Goal: Task Accomplishment & Management: Manage account settings

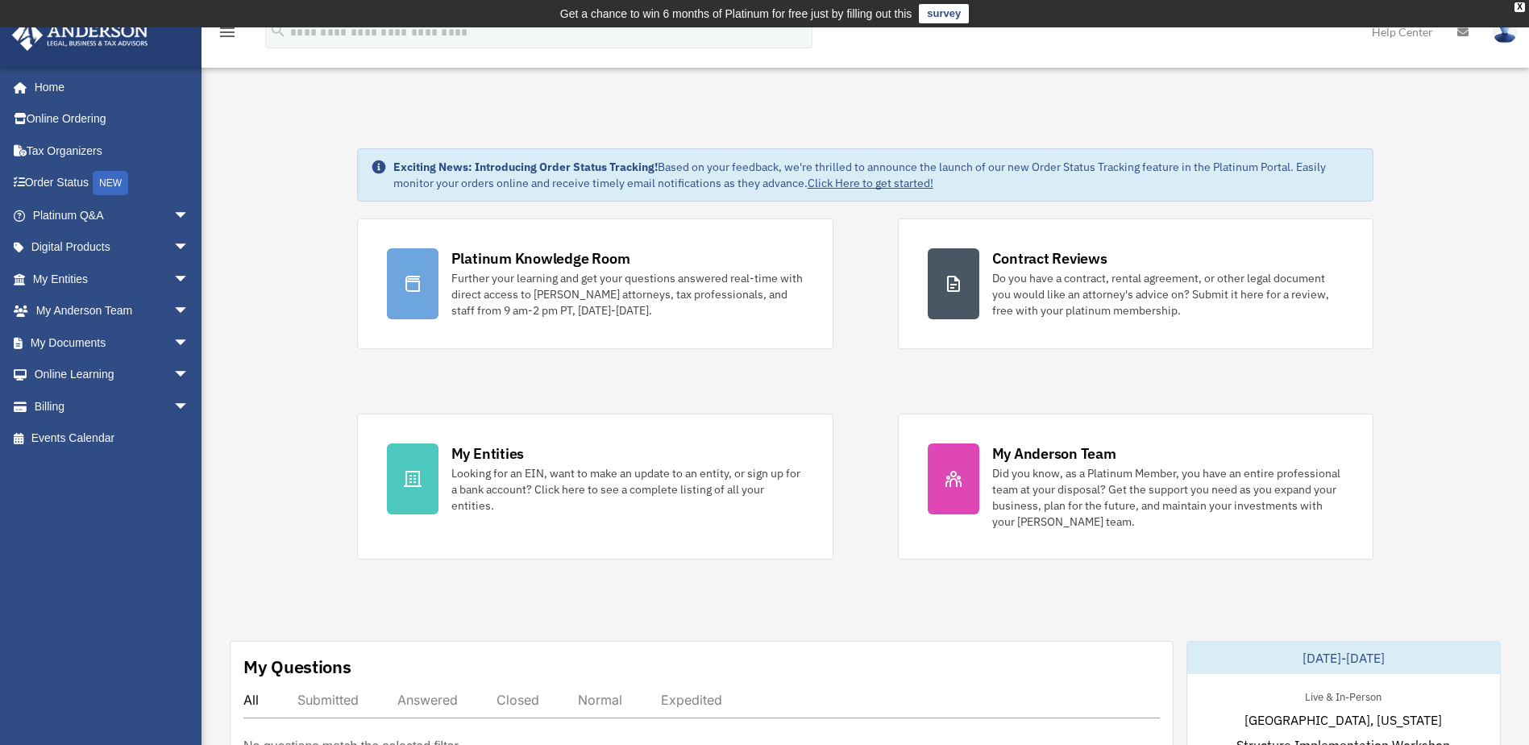
click at [1508, 39] on img at bounding box center [1505, 31] width 24 height 23
click at [1241, 103] on link "Reset Password" at bounding box center [1262, 107] width 161 height 33
click at [179, 213] on span "arrow_drop_down" at bounding box center [189, 215] width 32 height 33
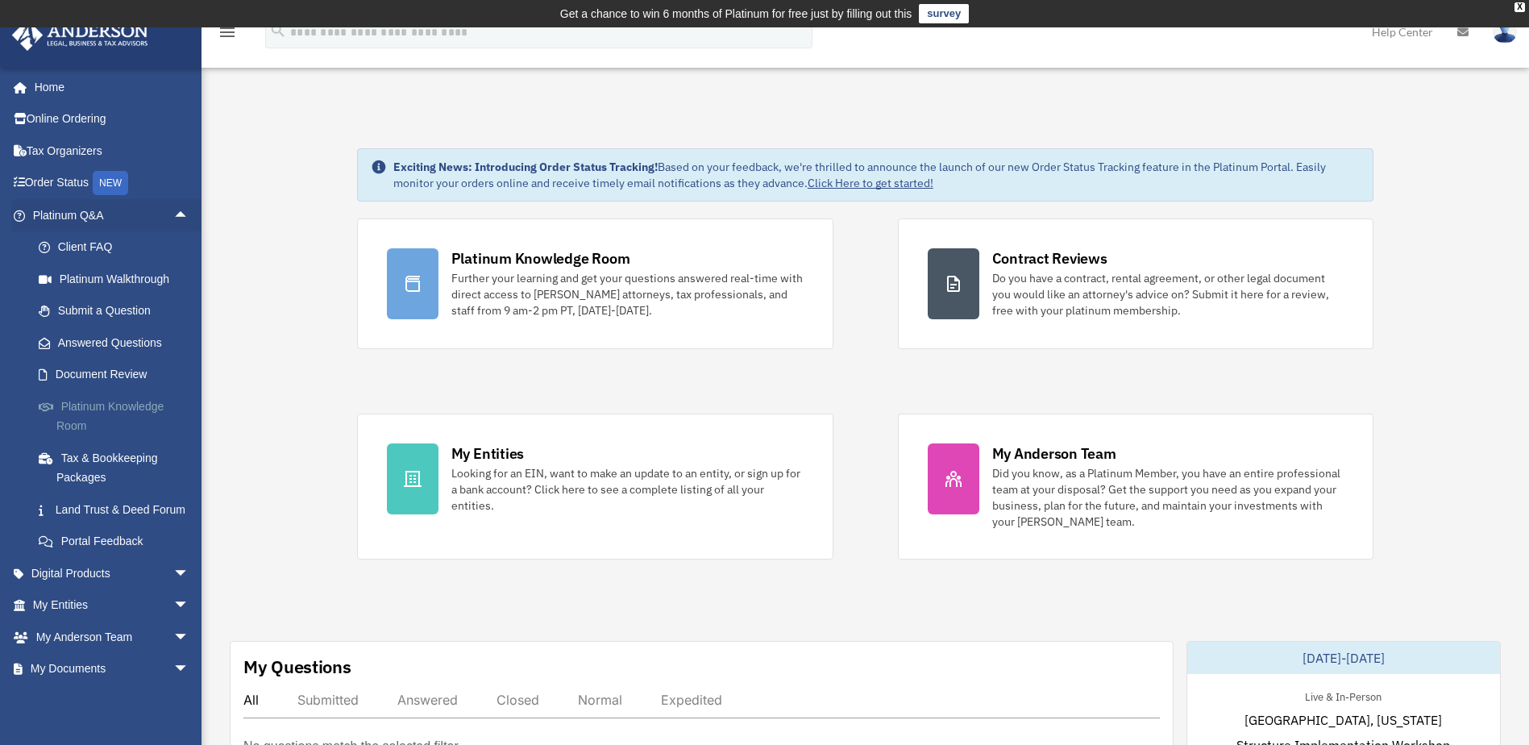
click at [138, 402] on link "Platinum Knowledge Room" at bounding box center [118, 416] width 191 height 52
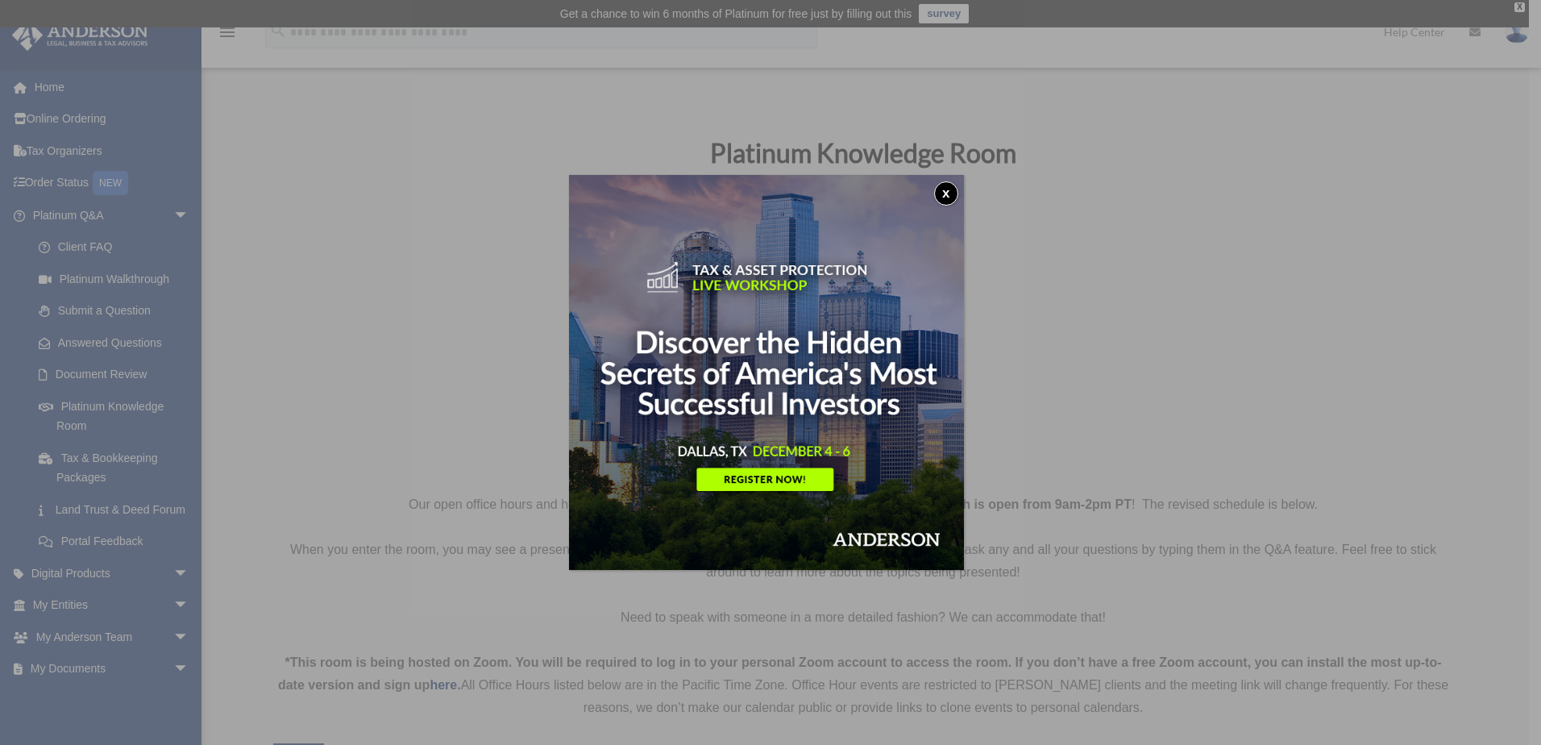
click at [942, 195] on button "x" at bounding box center [946, 193] width 24 height 24
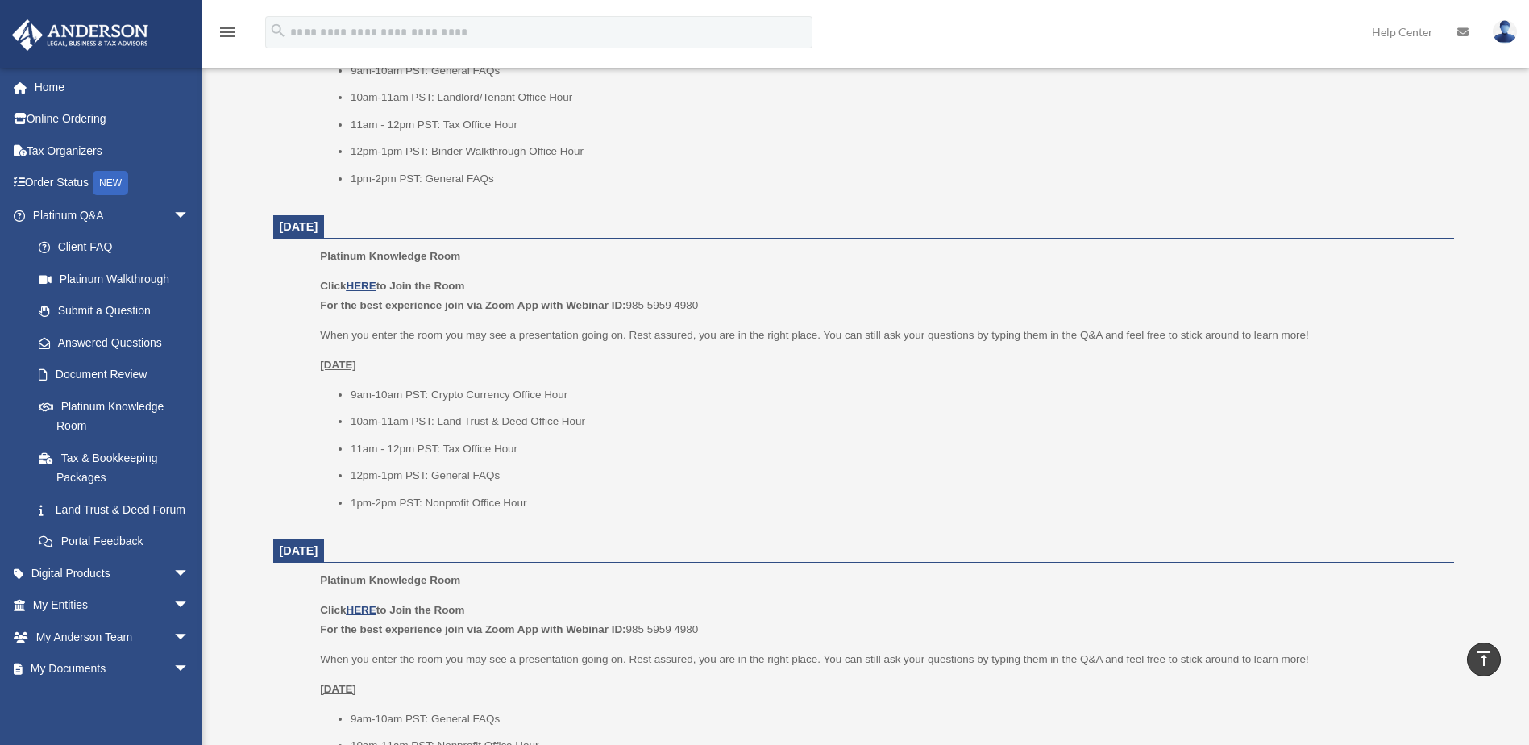
scroll to position [887, 0]
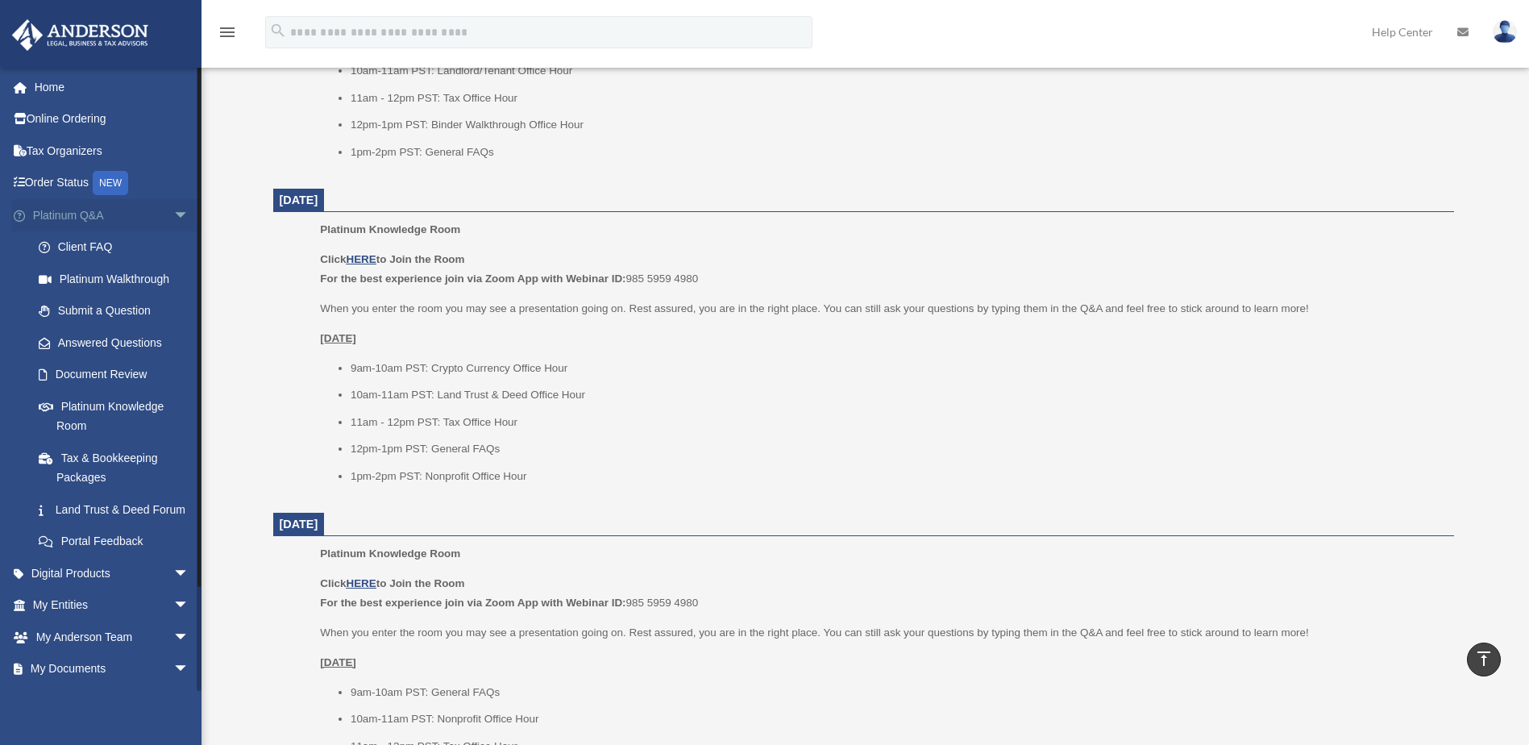
click at [173, 204] on span "arrow_drop_down" at bounding box center [189, 215] width 32 height 33
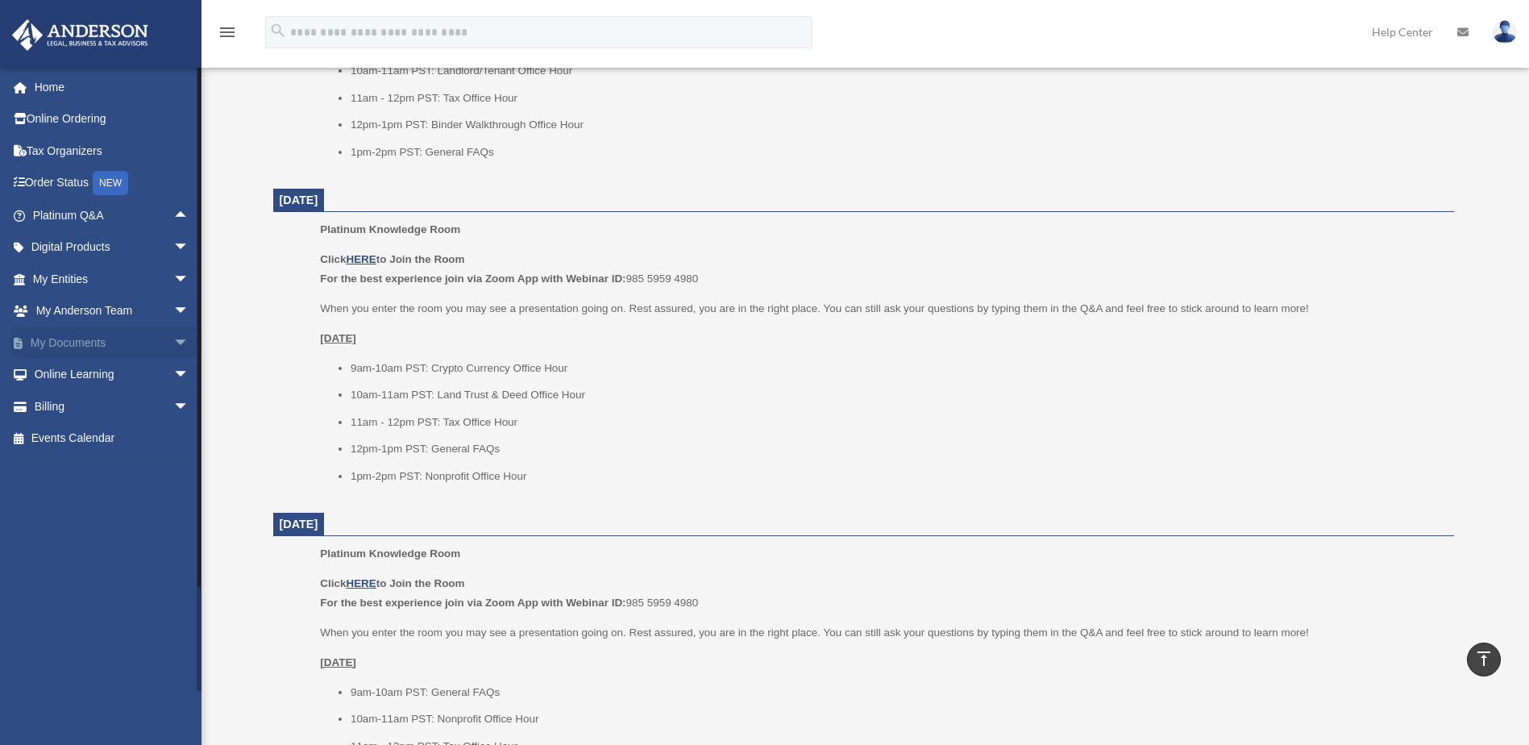
click at [173, 332] on span "arrow_drop_down" at bounding box center [189, 342] width 32 height 33
click at [73, 373] on link "Box" at bounding box center [118, 375] width 191 height 32
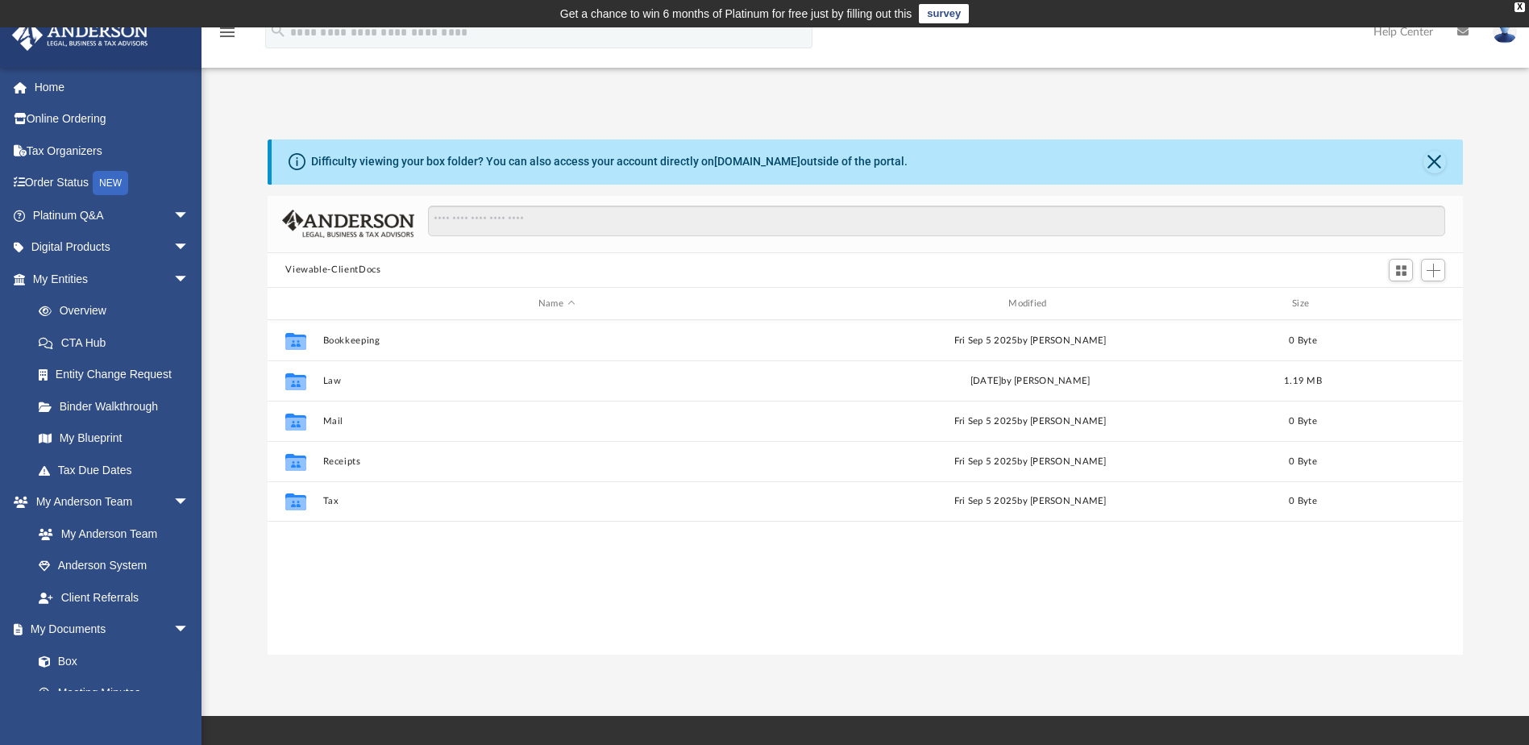
scroll to position [355, 1183]
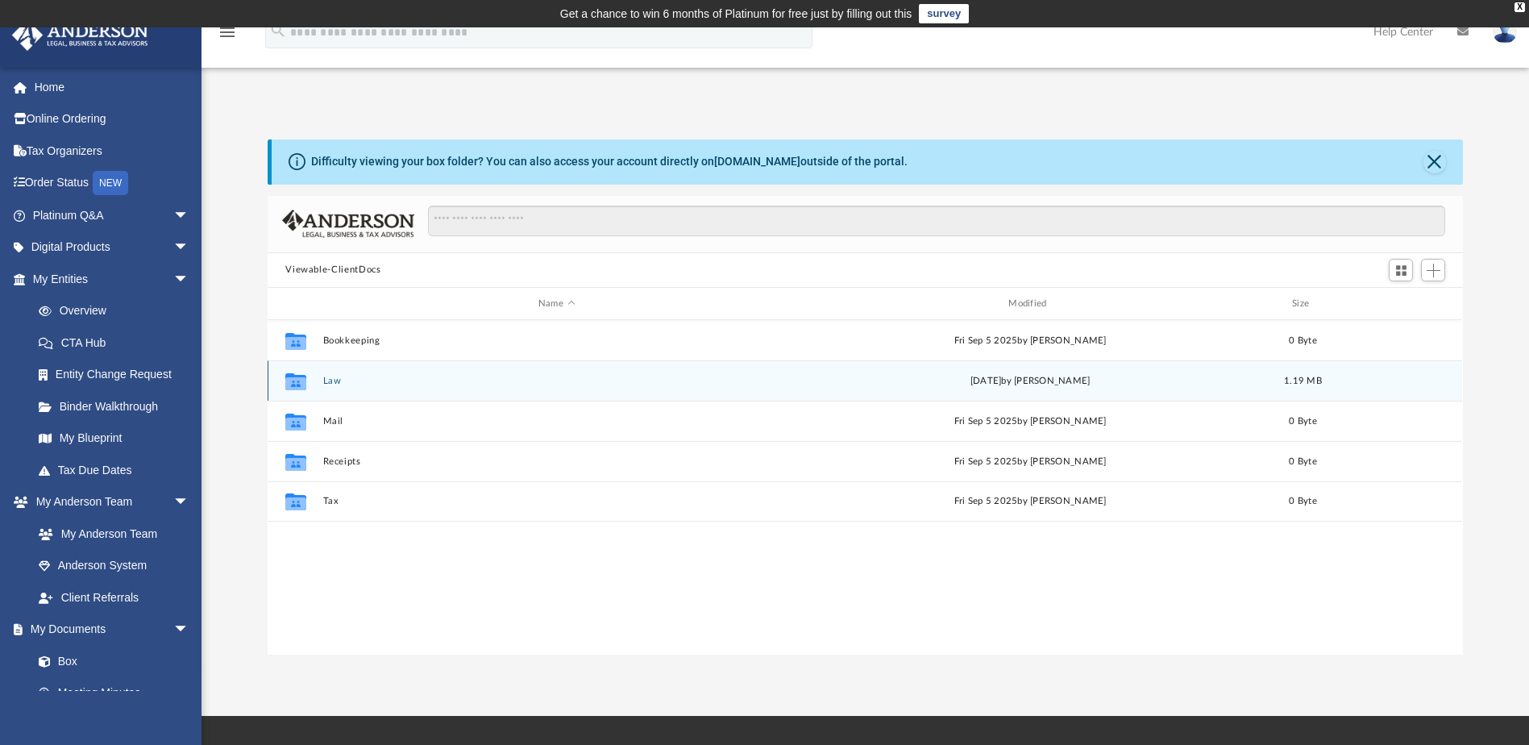
click at [327, 380] on button "Law" at bounding box center [556, 381] width 467 height 10
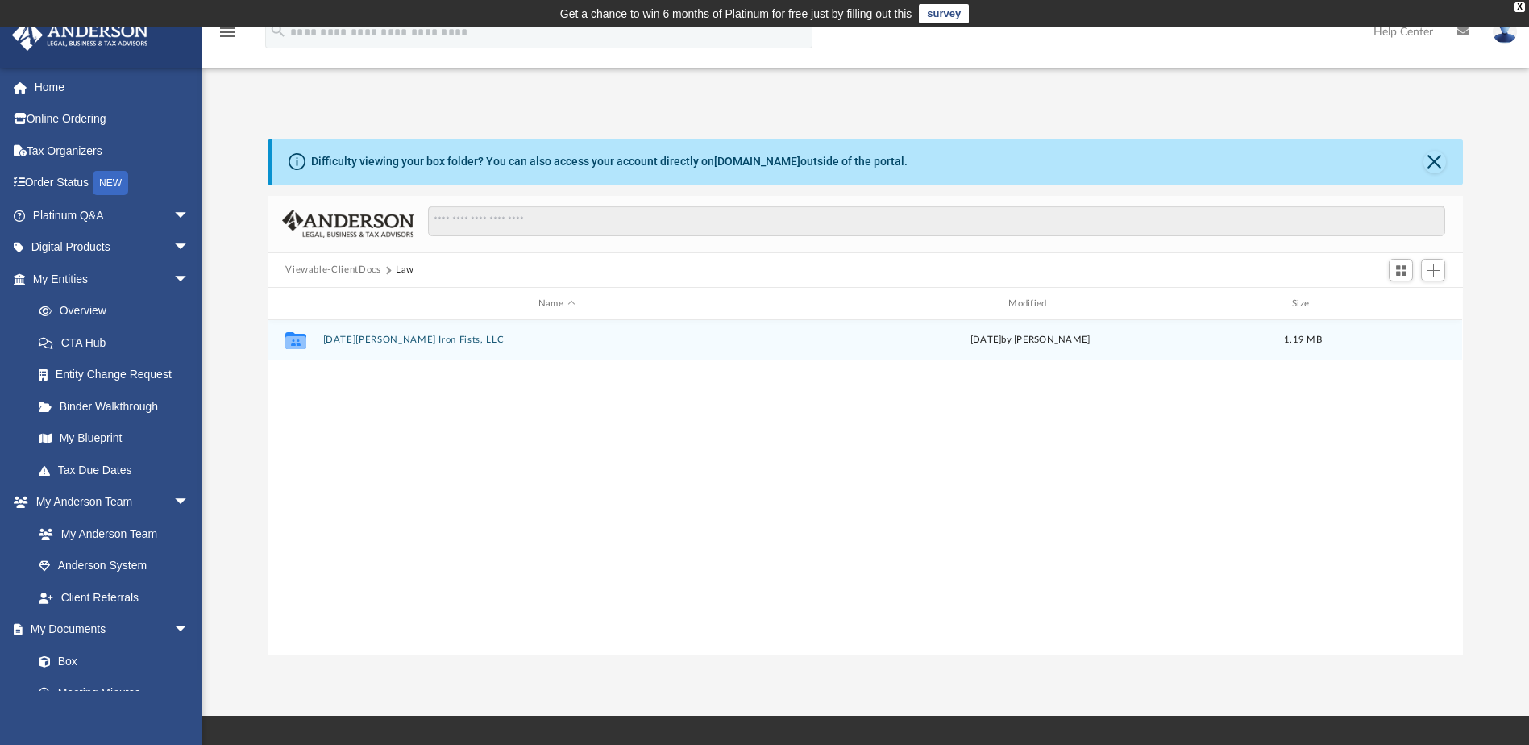
click at [426, 341] on button "Saint Michael Iron Fists, LLC" at bounding box center [556, 340] width 467 height 10
click at [367, 344] on button "Initial Docs" at bounding box center [556, 340] width 467 height 10
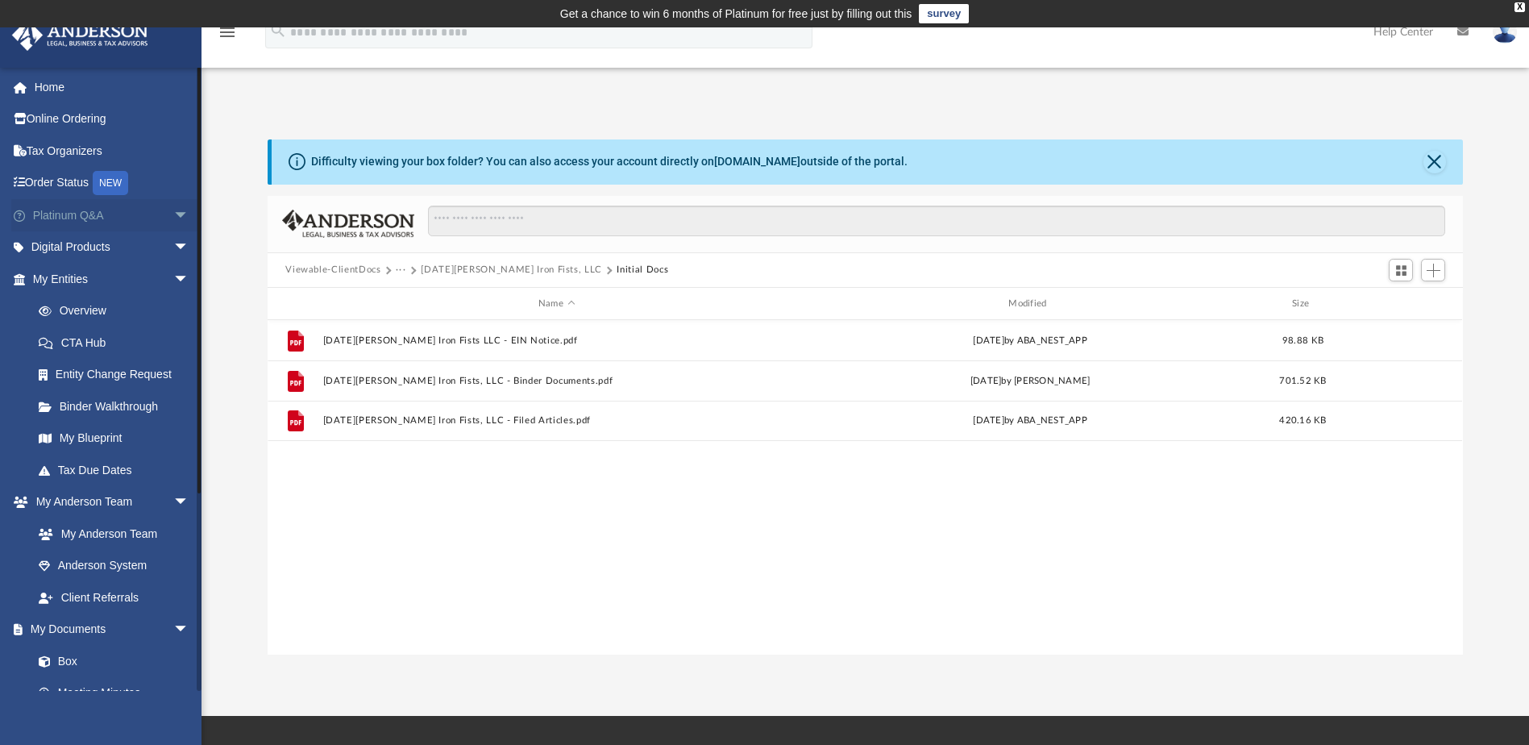
click at [173, 211] on span "arrow_drop_down" at bounding box center [189, 215] width 32 height 33
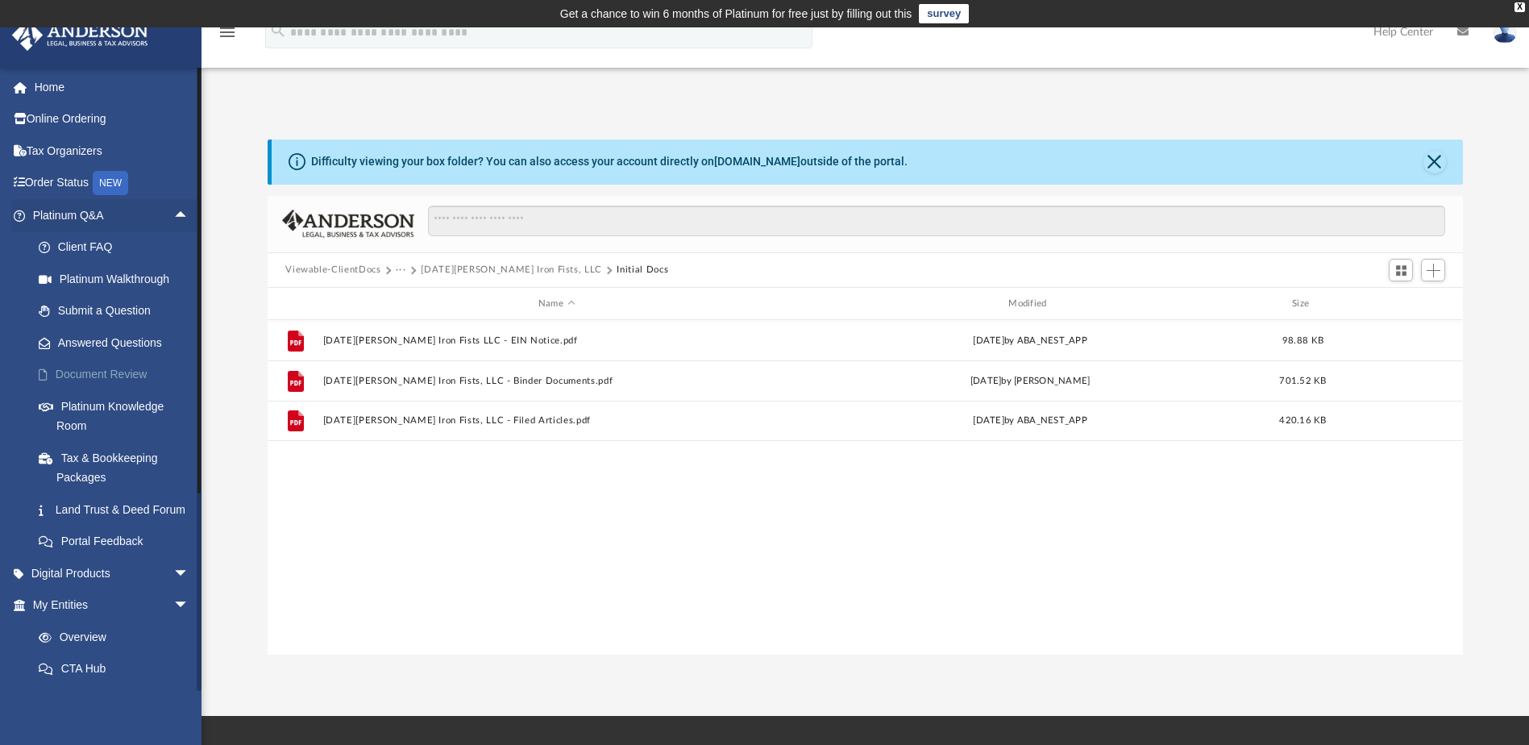
click at [131, 365] on link "Document Review" at bounding box center [118, 375] width 191 height 32
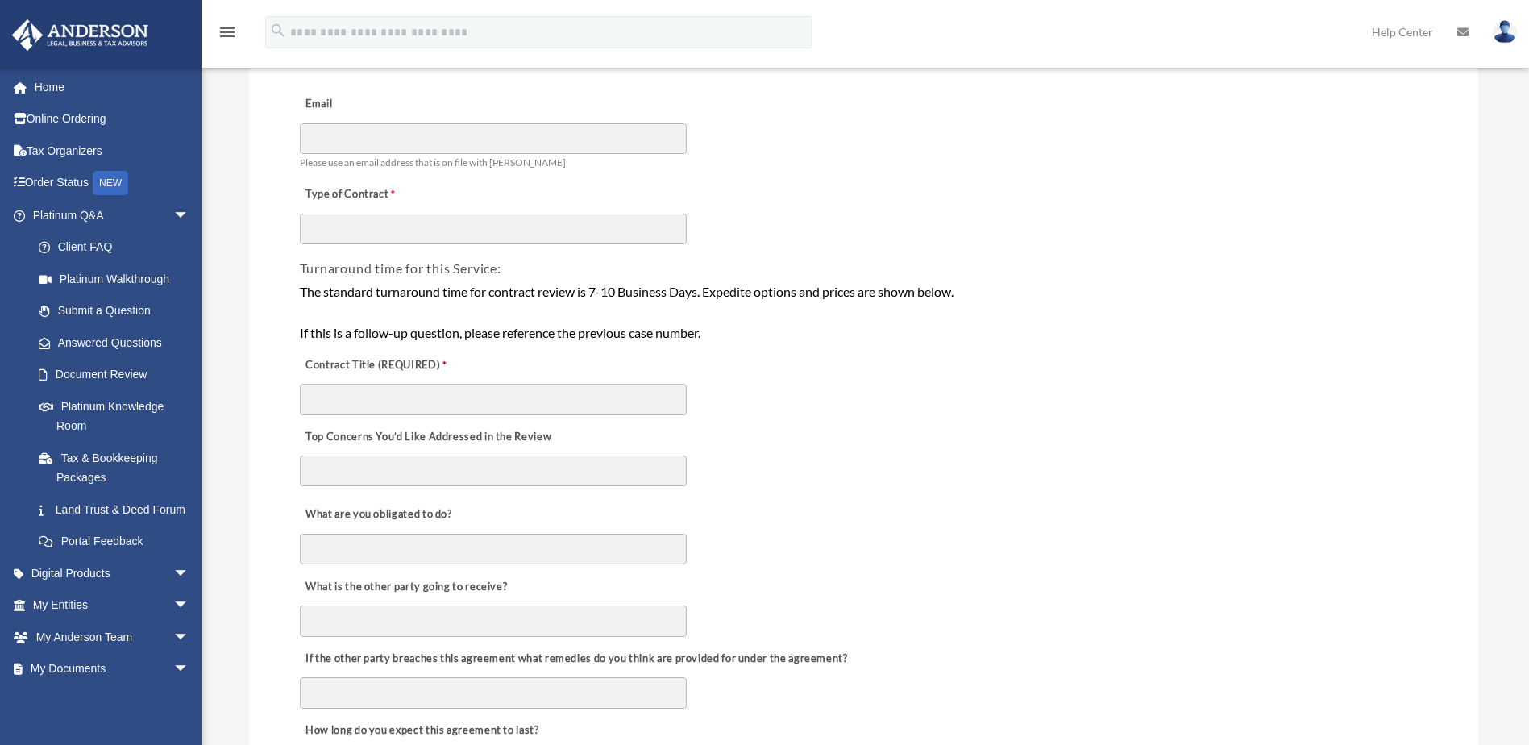
scroll to position [81, 0]
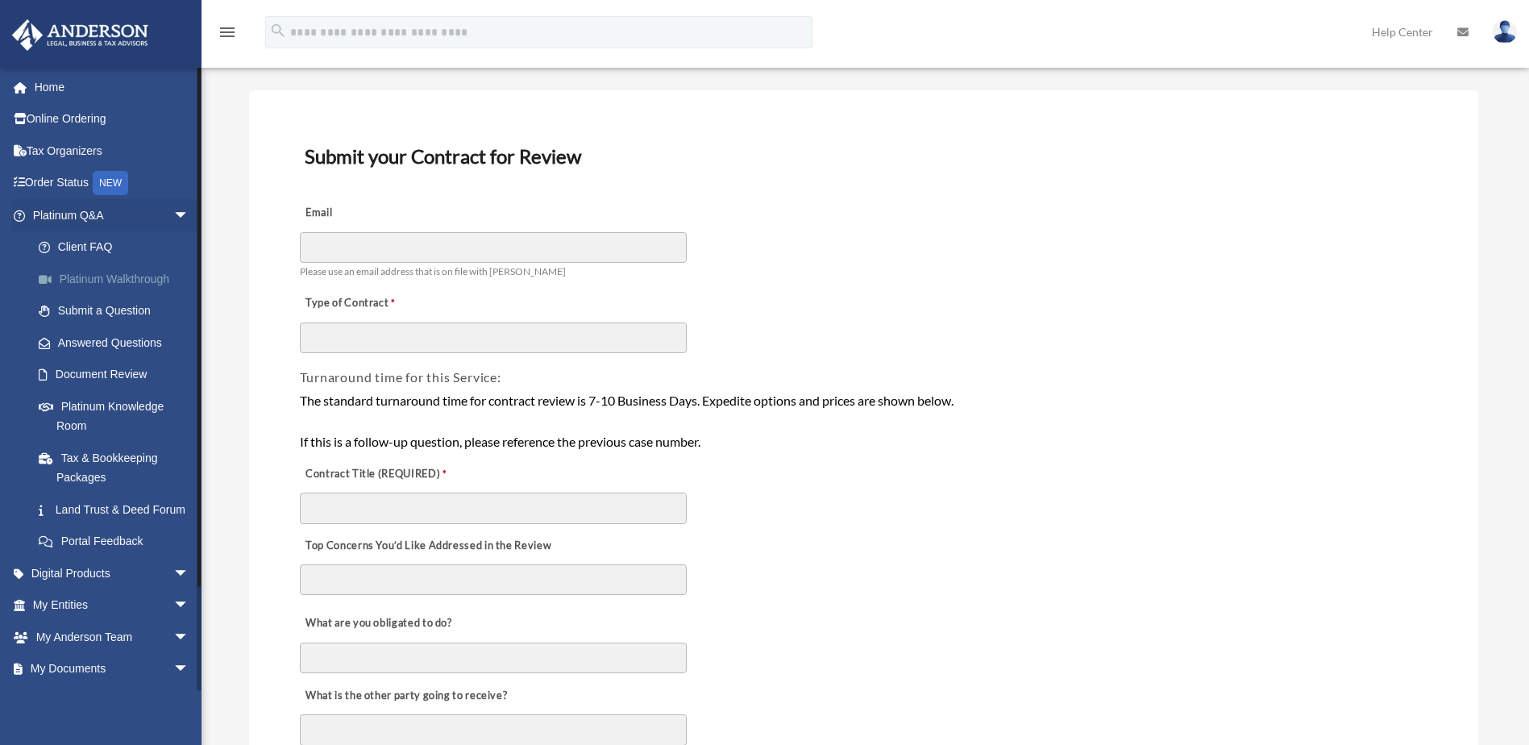
click at [164, 282] on link "Platinum Walkthrough" at bounding box center [118, 279] width 191 height 32
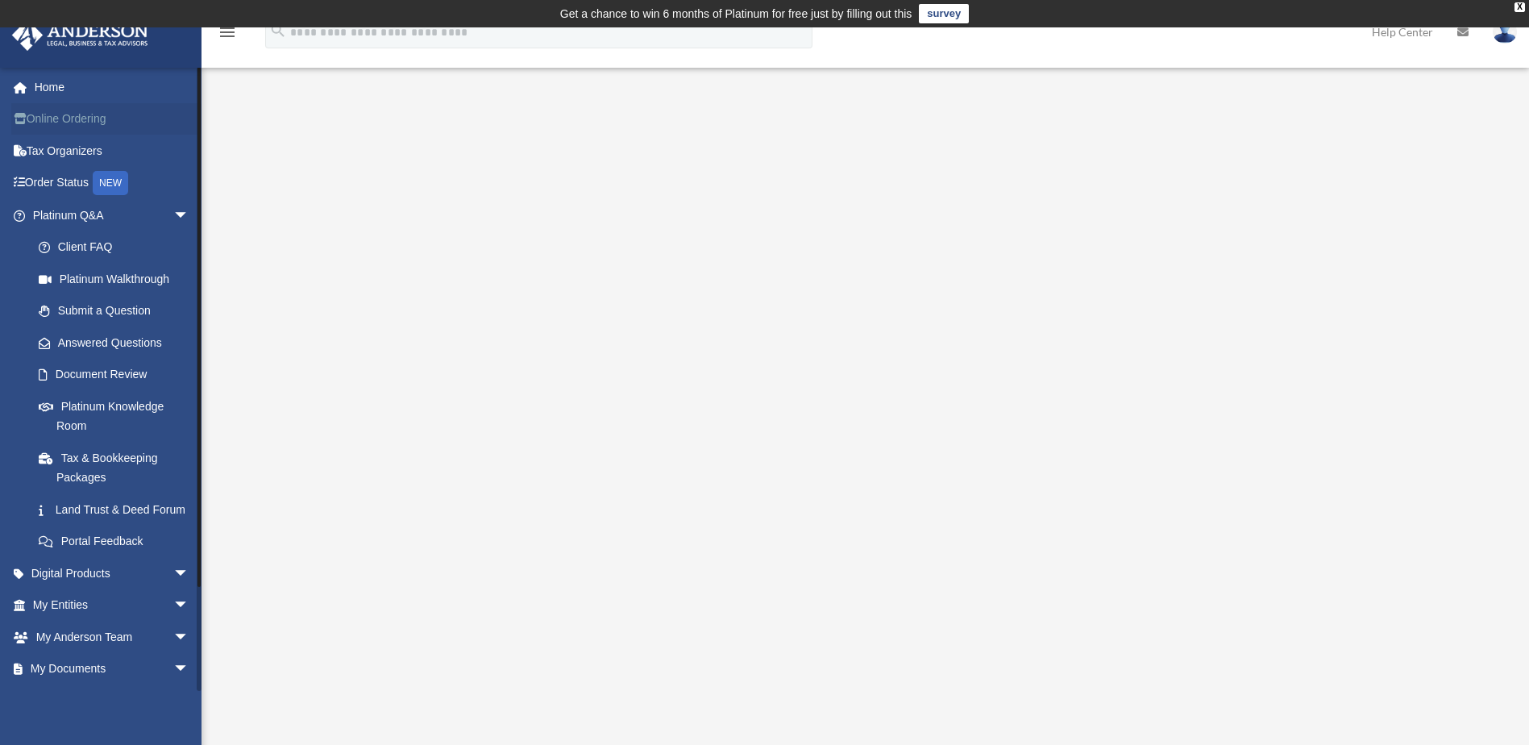
click at [94, 115] on link "Online Ordering" at bounding box center [112, 119] width 202 height 32
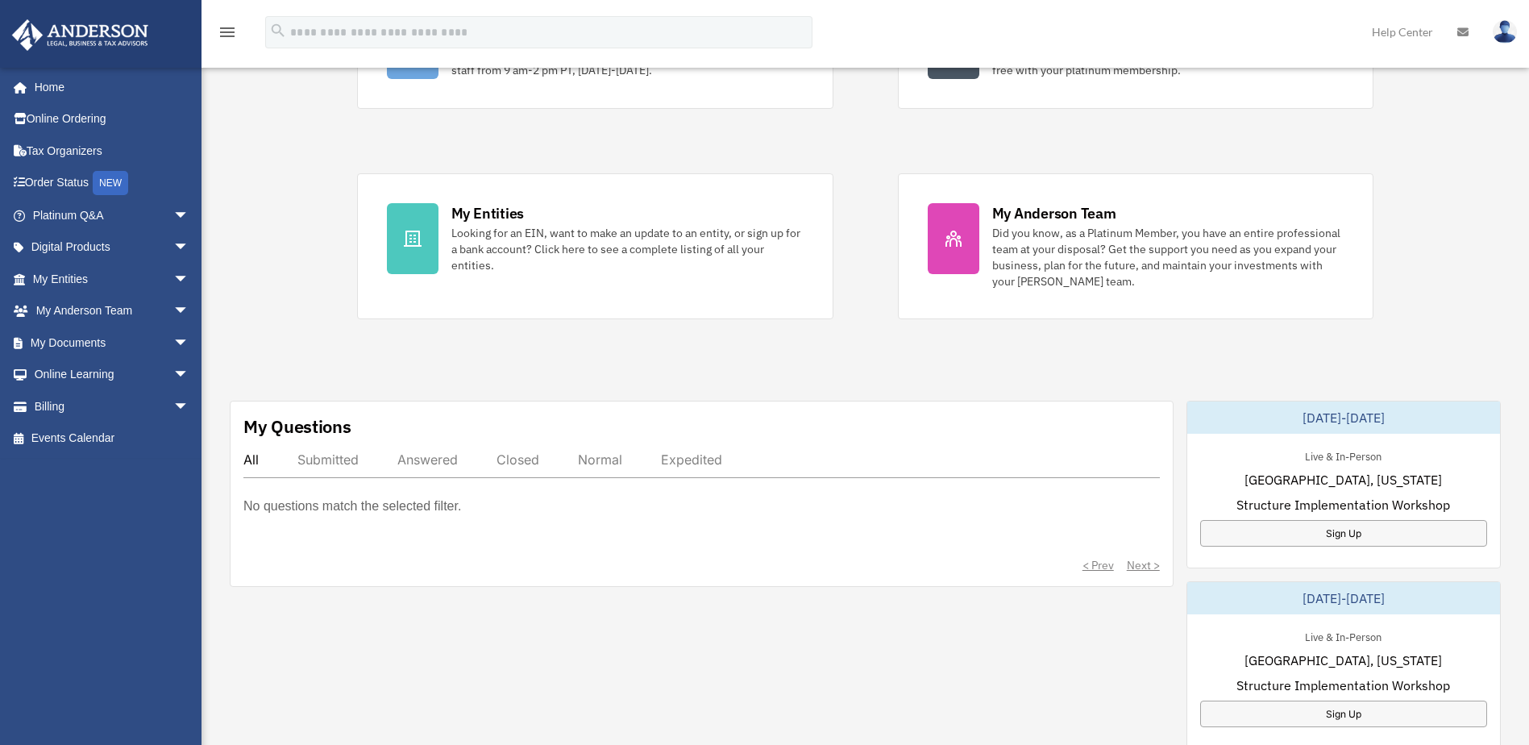
scroll to position [242, 0]
click at [1499, 35] on img at bounding box center [1505, 31] width 24 height 23
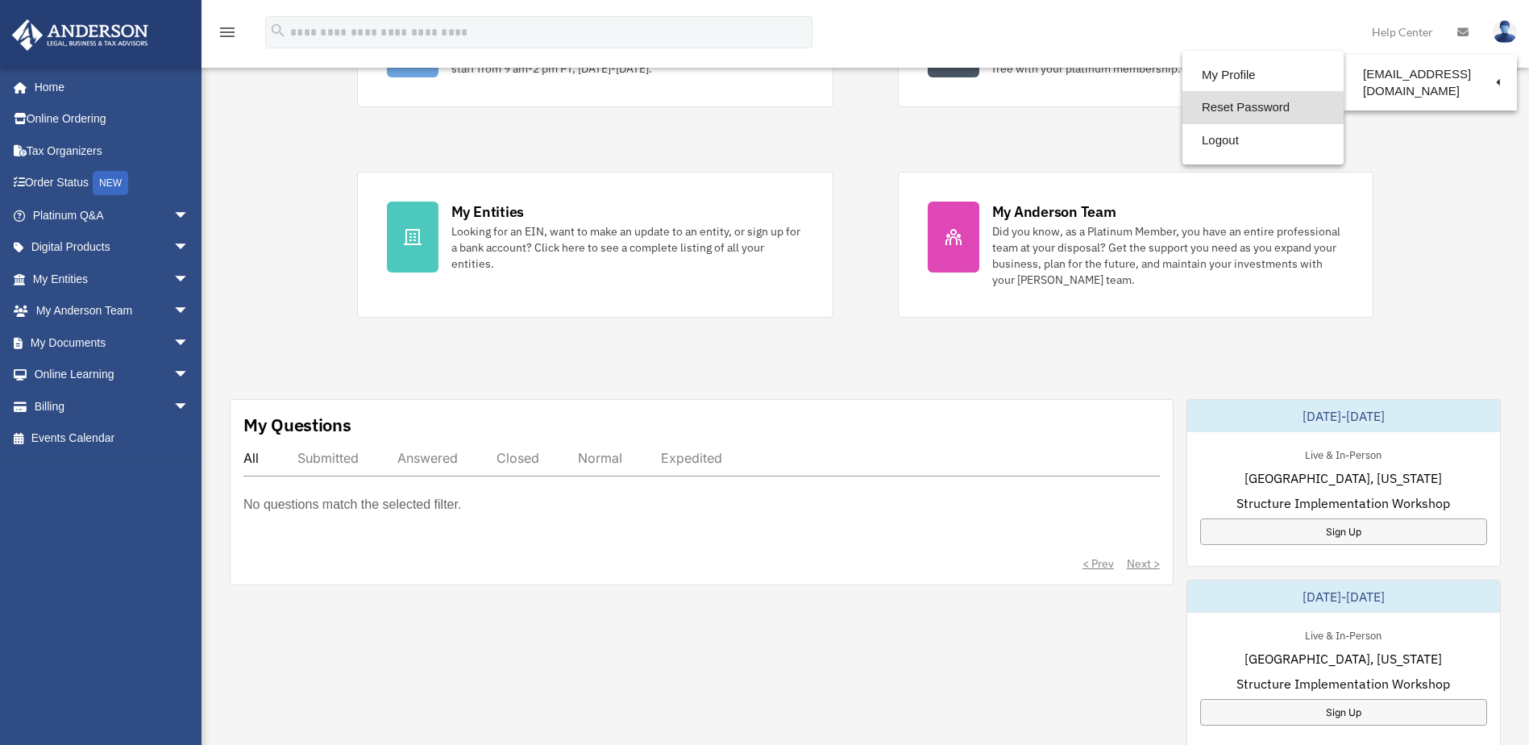
click at [1240, 104] on link "Reset Password" at bounding box center [1262, 107] width 161 height 33
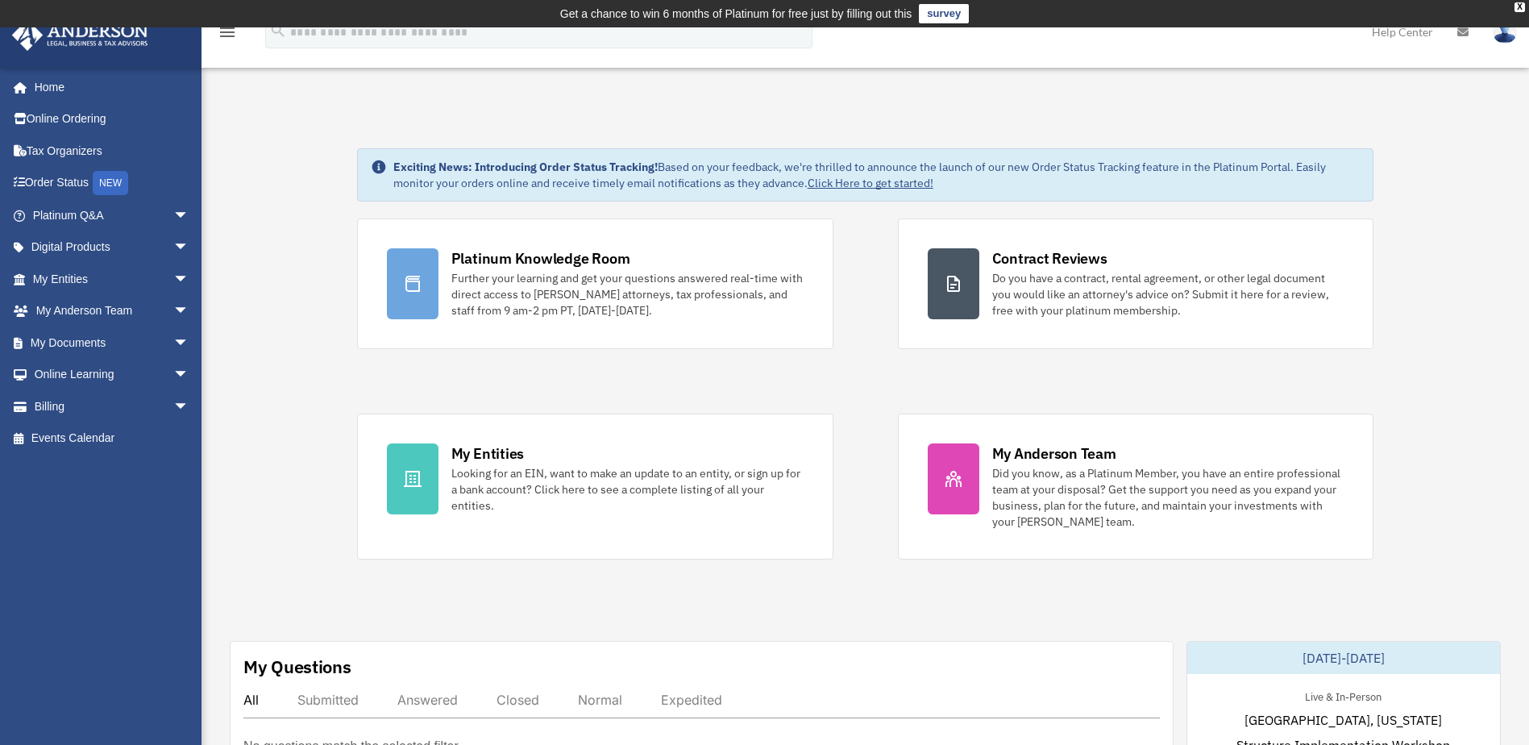
click at [1514, 41] on link at bounding box center [1505, 31] width 48 height 71
click at [1248, 101] on link "Reset Password" at bounding box center [1262, 107] width 161 height 33
click at [1511, 31] on img at bounding box center [1505, 31] width 24 height 23
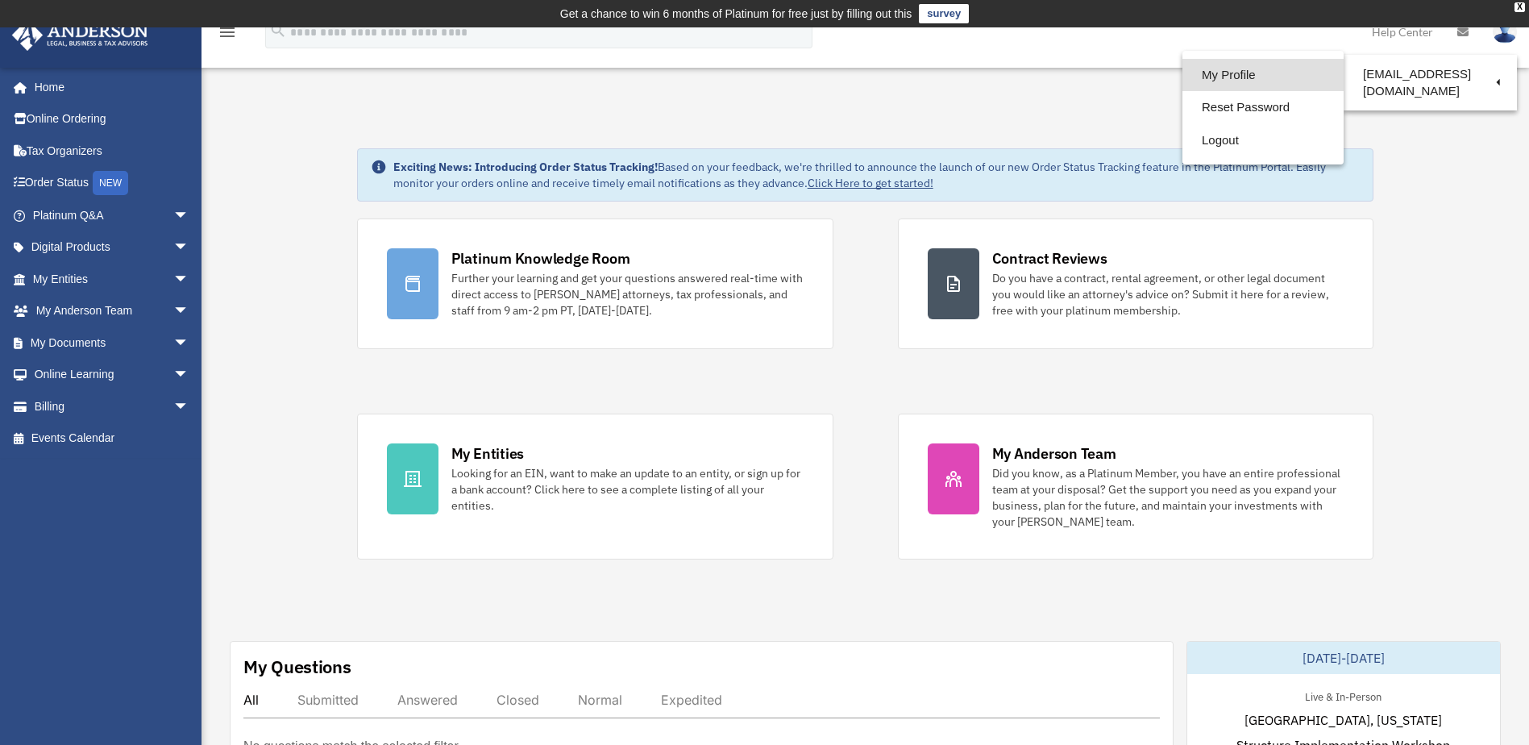
click at [1255, 84] on link "My Profile" at bounding box center [1262, 75] width 161 height 33
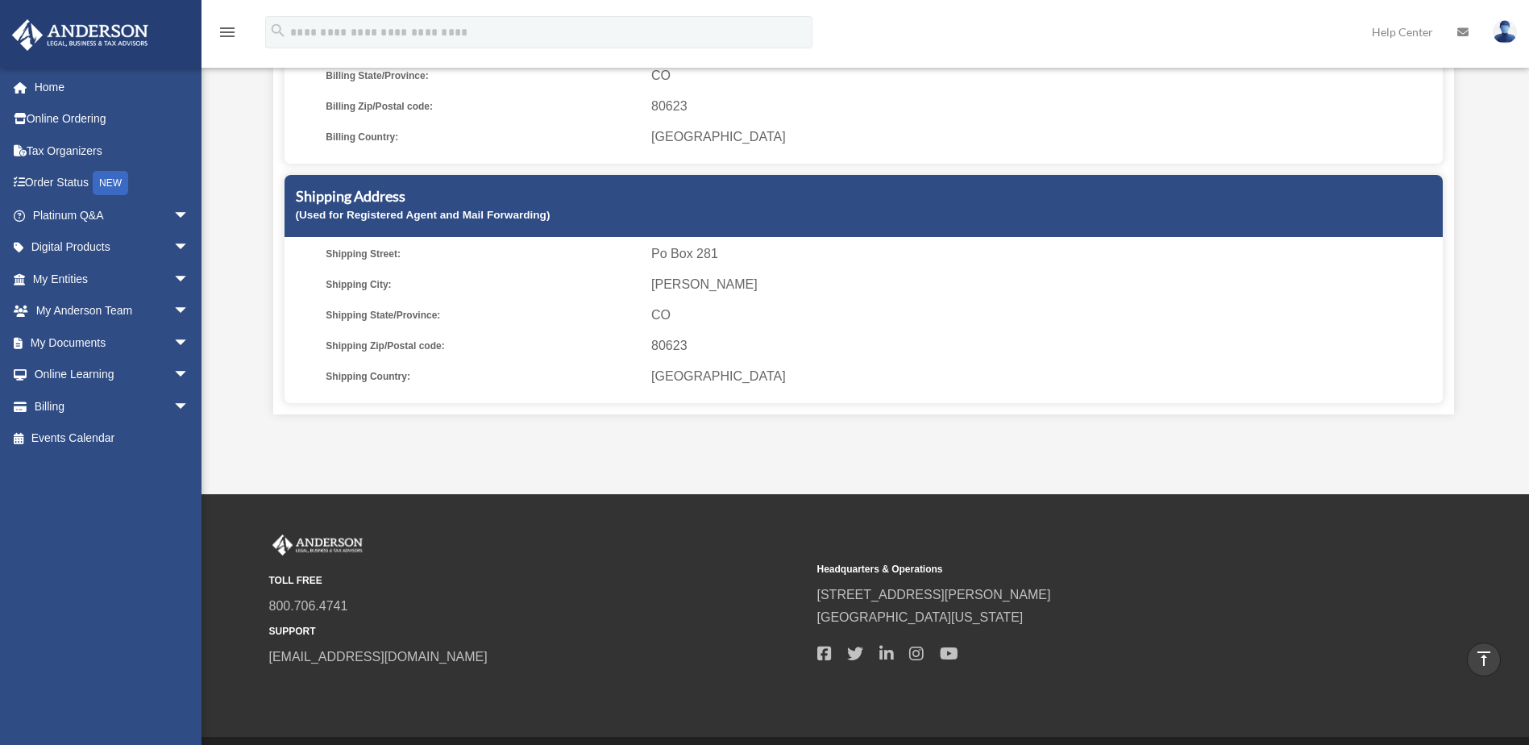
scroll to position [389, 0]
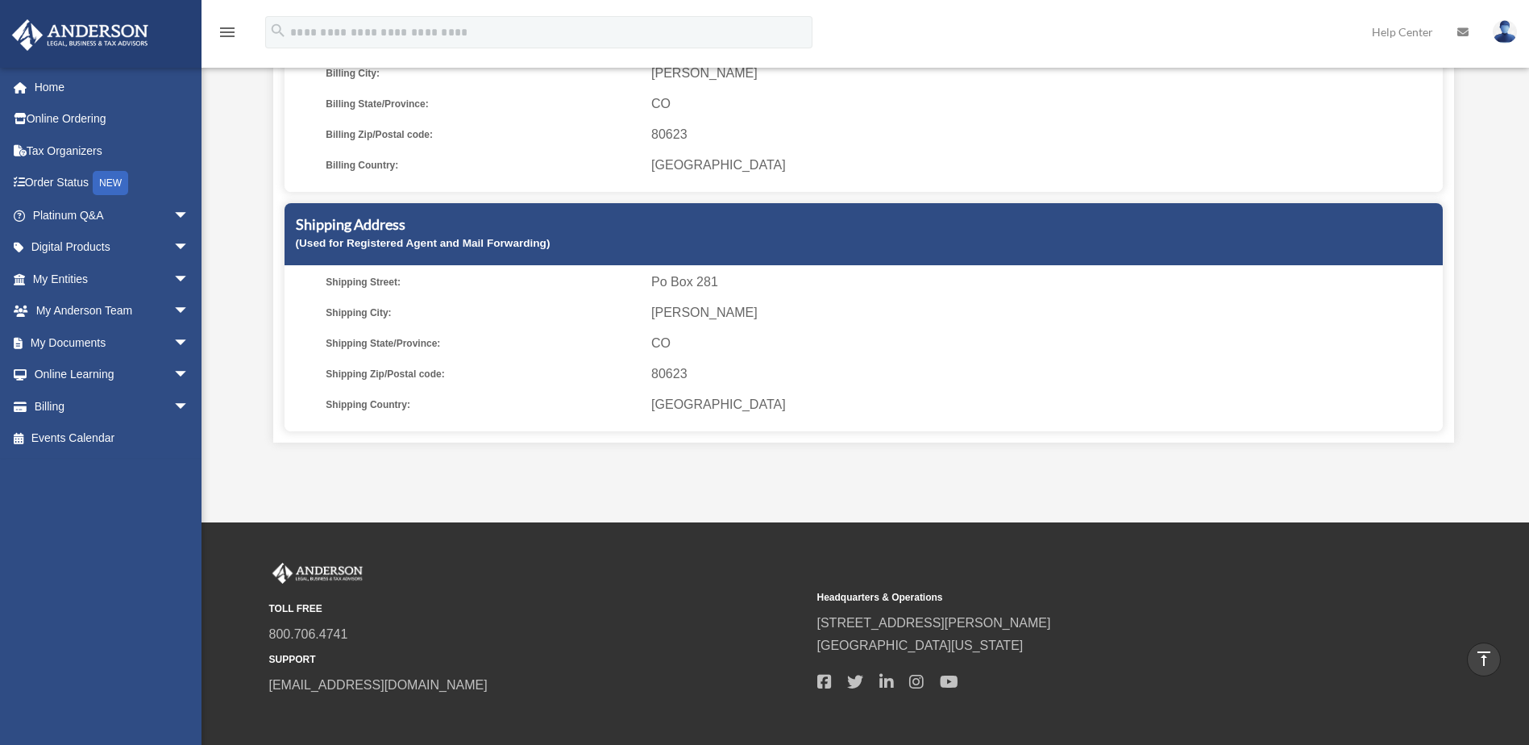
click at [1503, 31] on img at bounding box center [1505, 31] width 24 height 23
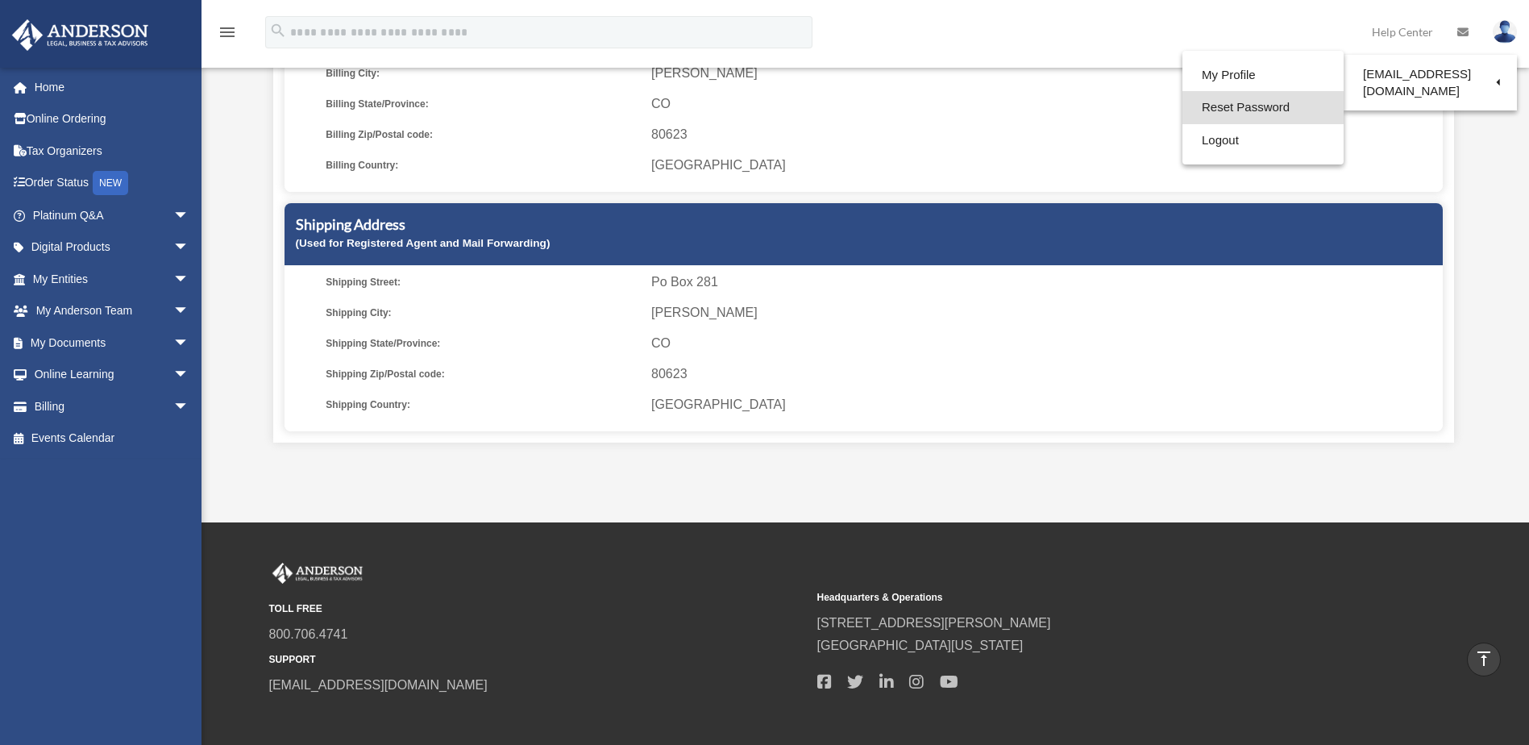
click at [1267, 107] on link "Reset Password" at bounding box center [1262, 107] width 161 height 33
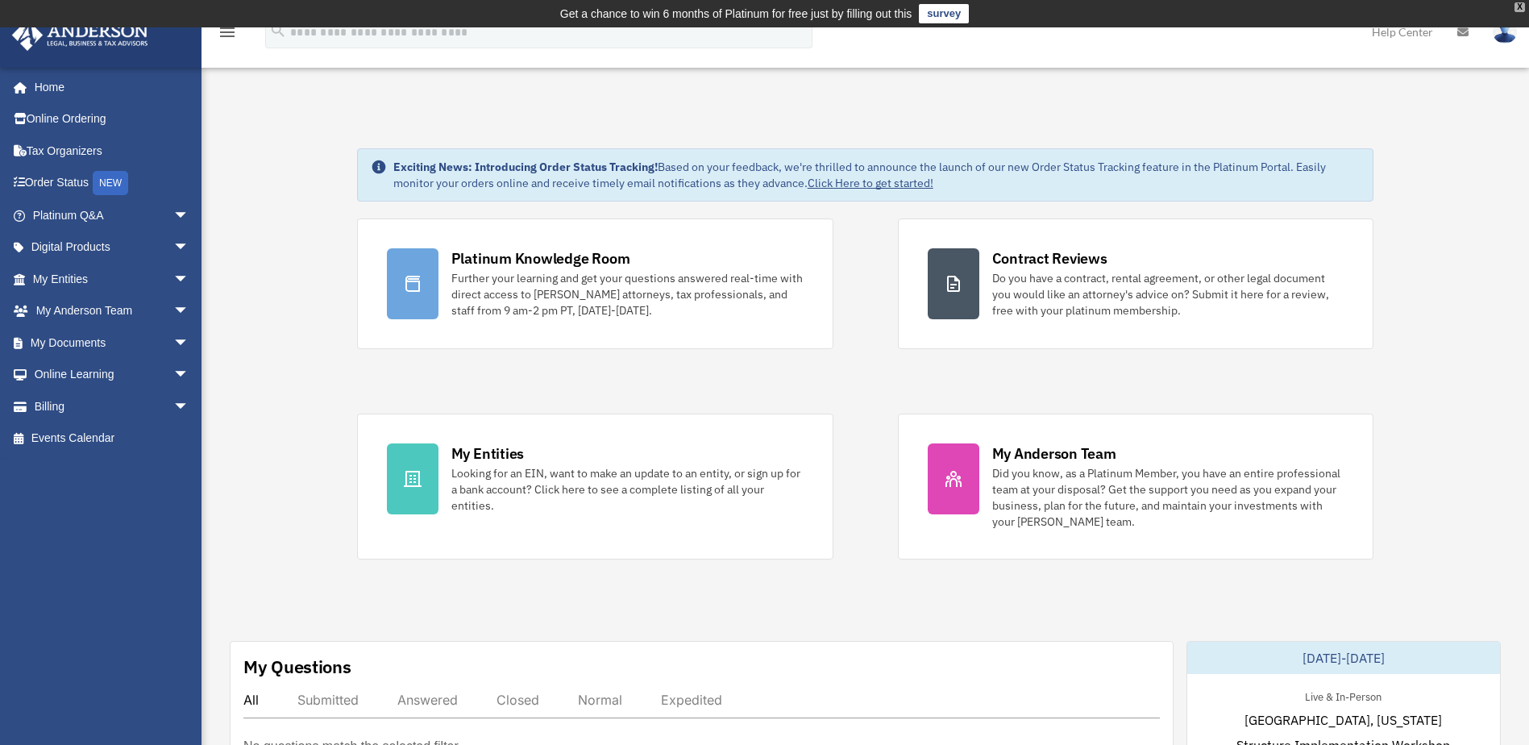
click at [1523, 9] on div "X" at bounding box center [1519, 7] width 10 height 10
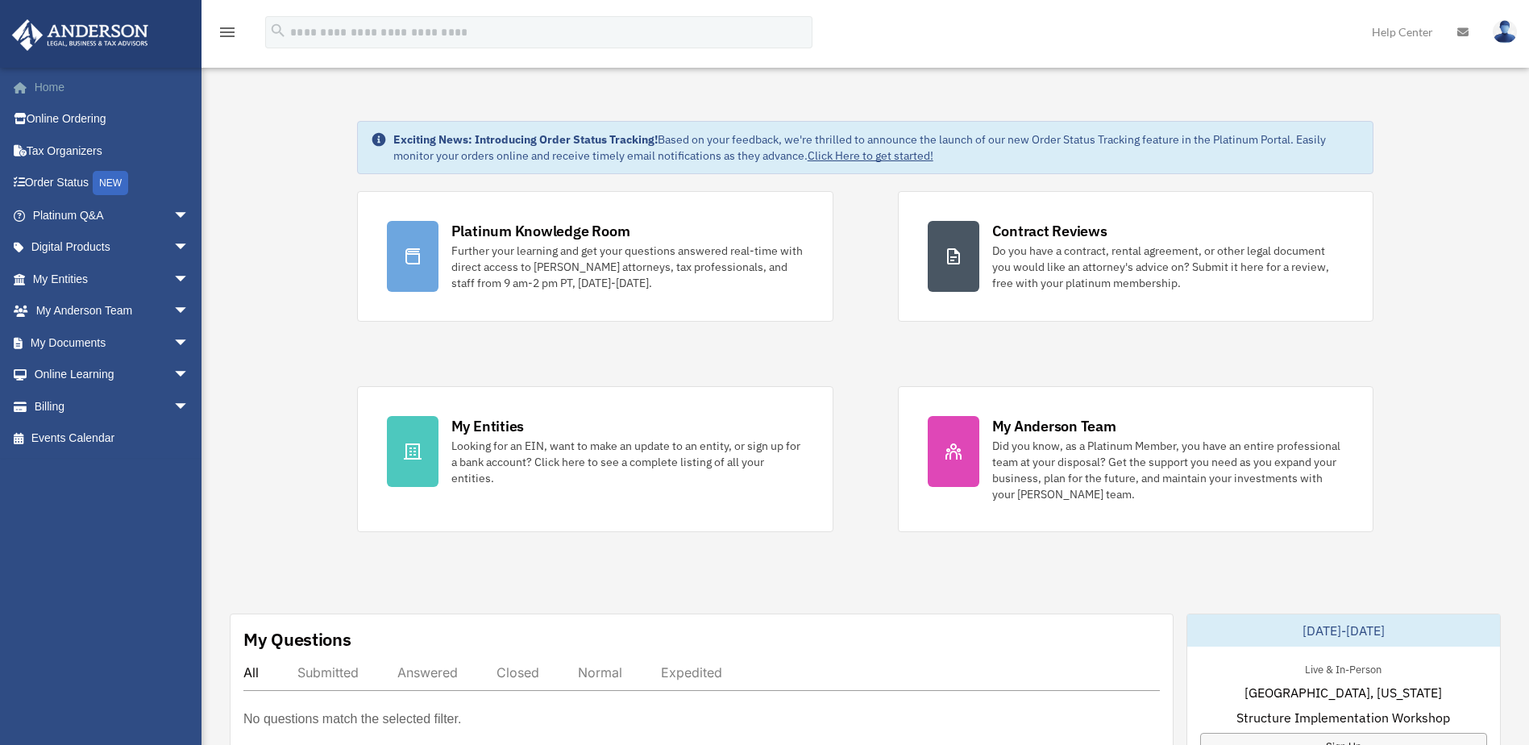
click at [49, 89] on link "Home" at bounding box center [112, 87] width 202 height 32
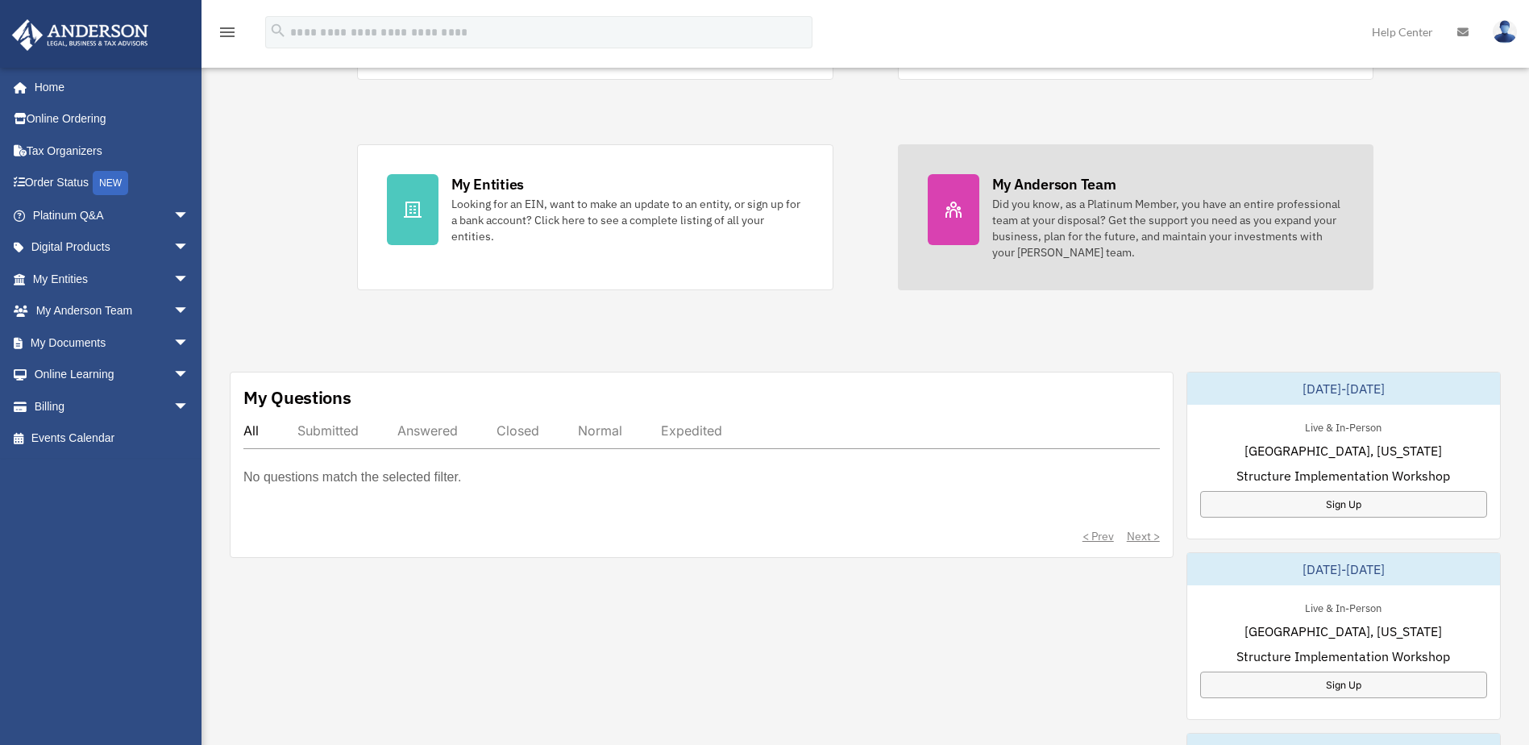
scroll to position [2, 0]
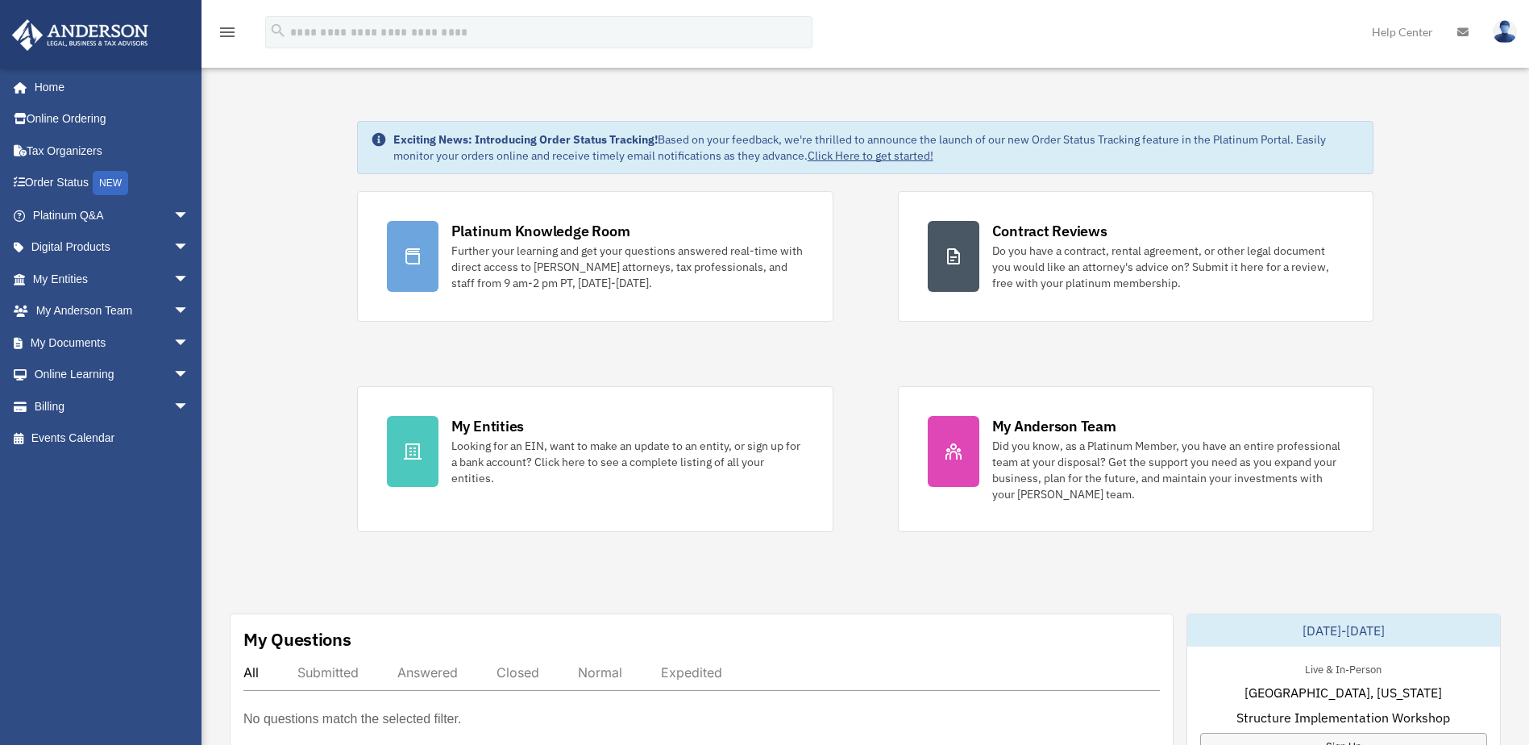
click at [1512, 39] on img at bounding box center [1505, 31] width 24 height 23
click at [1240, 99] on link "Reset Password" at bounding box center [1262, 107] width 161 height 33
